Goal: Find specific page/section: Find specific page/section

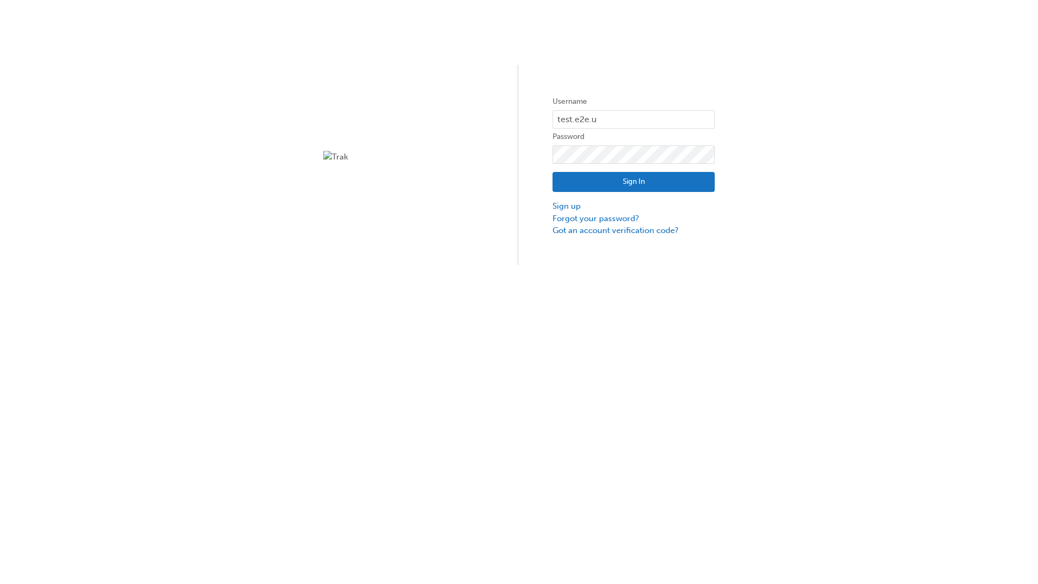
type input "test.e2e.user14"
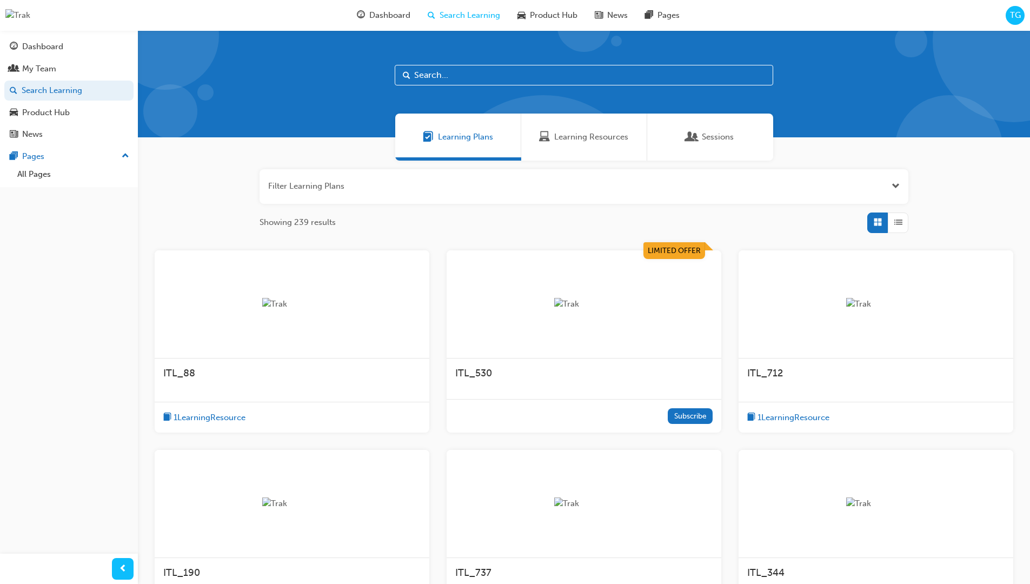
scroll to position [148, 0]
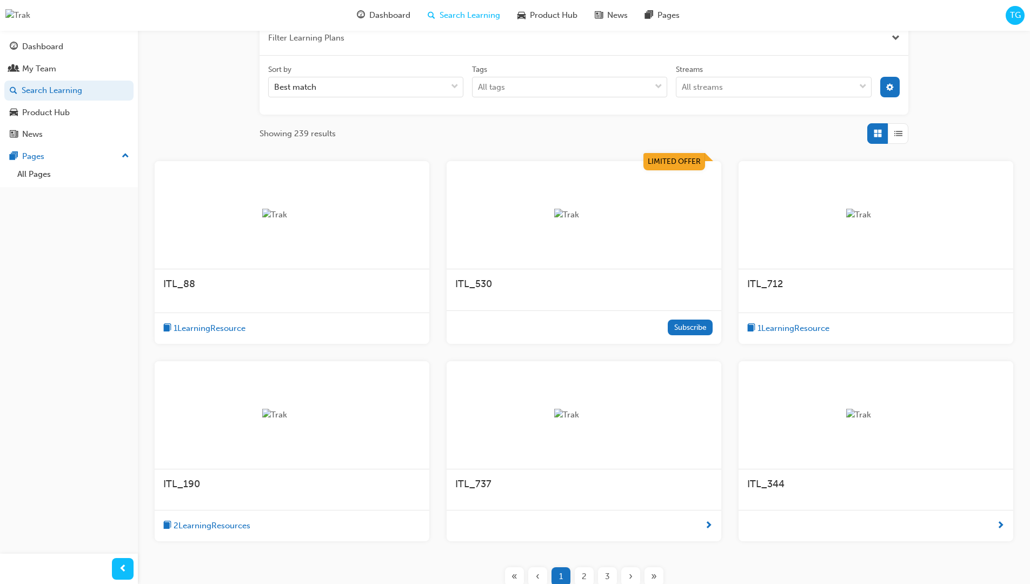
scroll to position [195, 0]
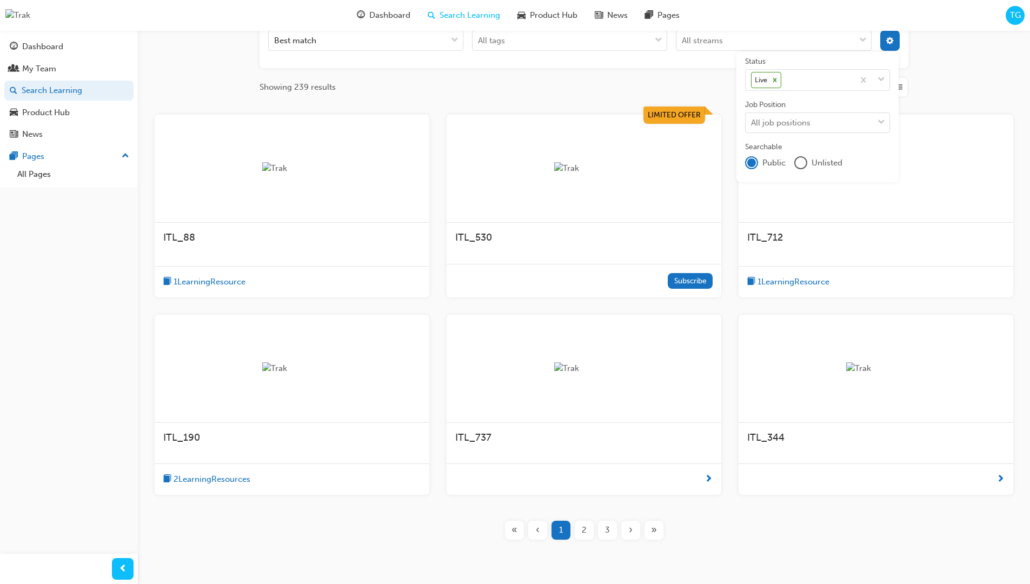
click at [683, 45] on input "Streams All streams" at bounding box center [682, 40] width 1 height 9
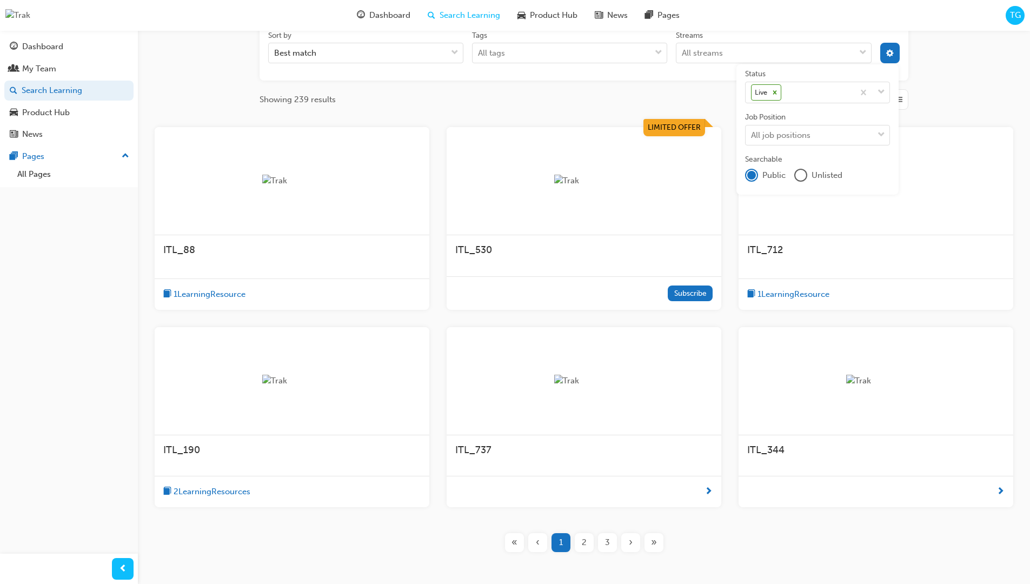
click at [683, 53] on input "Streams All streams" at bounding box center [682, 52] width 1 height 9
click at [683, 53] on input "Streams 0 results available. Select is focused ,type to refine list, press Down…" at bounding box center [682, 52] width 1 height 9
